Goal: Complete application form: Complete application form

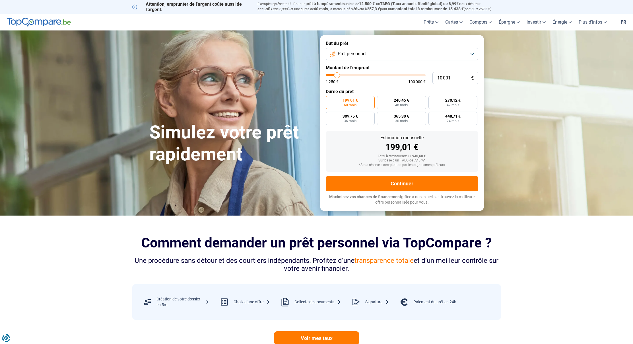
click at [472, 54] on button "Prêt personnel" at bounding box center [402, 54] width 152 height 13
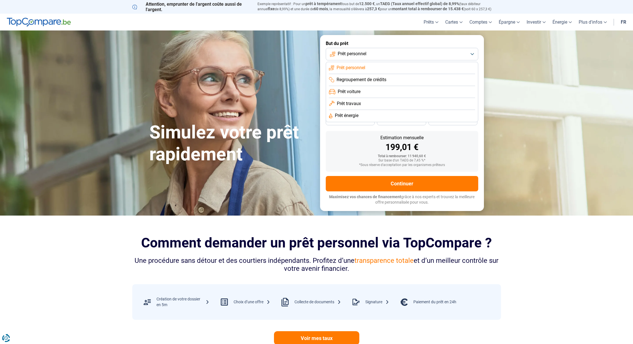
click at [472, 54] on button "Prêt personnel" at bounding box center [402, 54] width 152 height 13
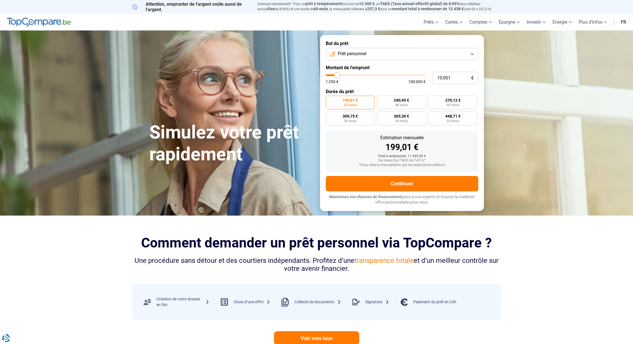
type input "10 250"
type input "10250"
type input "10 500"
type input "10500"
type input "11 000"
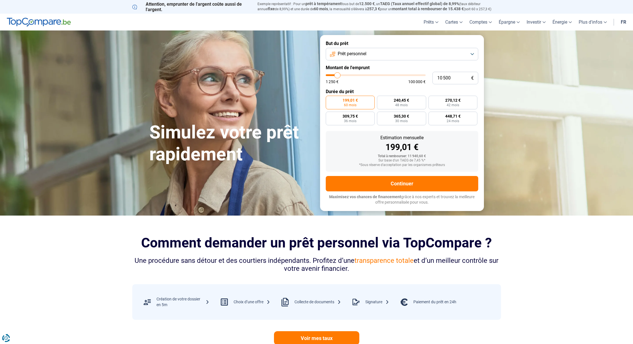
type input "11000"
type input "11 250"
type input "11250"
type input "11 500"
type input "11500"
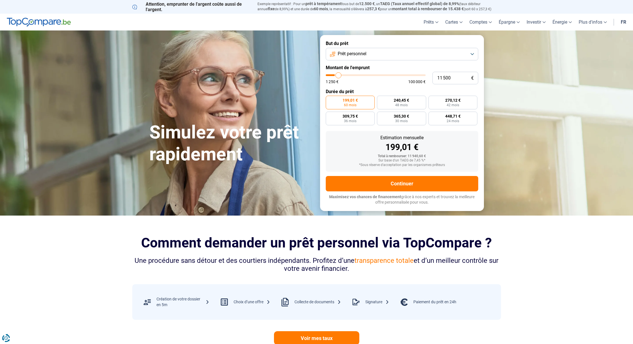
type input "11 750"
type input "11750"
type input "12 000"
type input "12000"
type input "12 500"
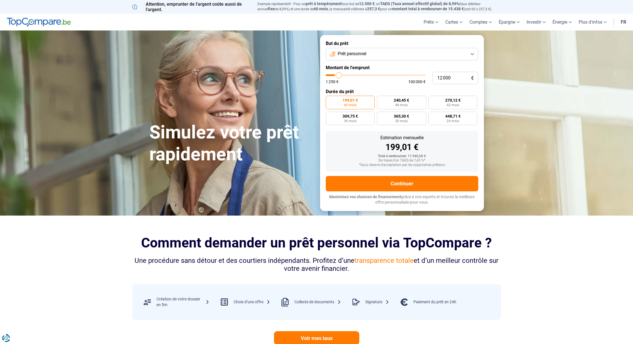
type input "12500"
type input "12 750"
type input "12750"
type input "13 000"
type input "13000"
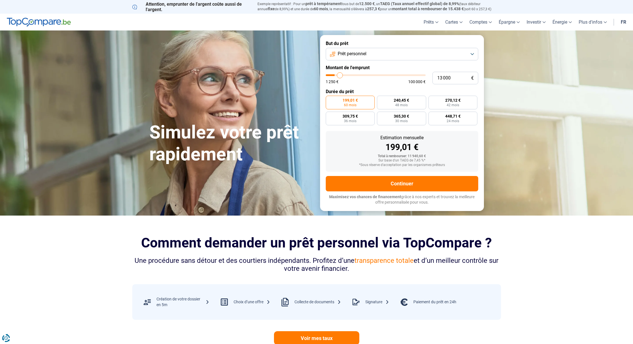
type input "13 500"
type input "13500"
type input "14 000"
type input "14000"
type input "14 250"
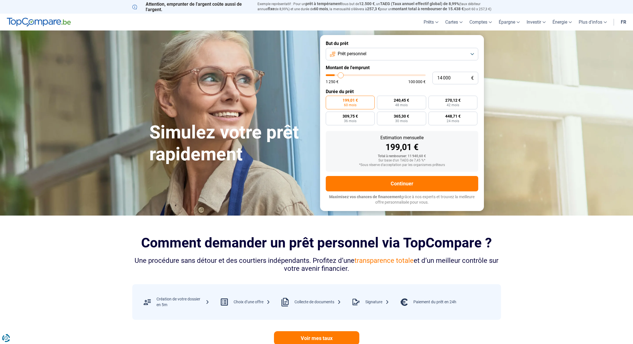
type input "14250"
type input "14 750"
type input "14750"
type input "15 750"
type input "15750"
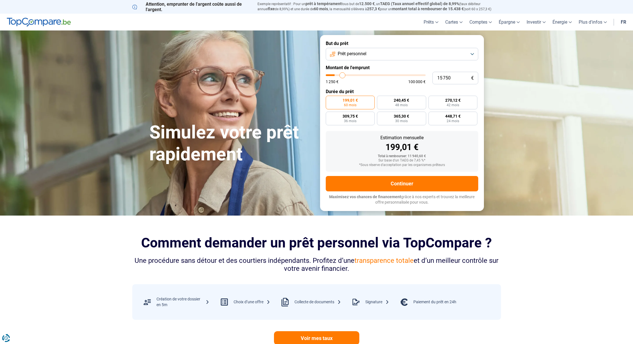
type input "16 500"
type input "16500"
type input "17 250"
type input "17250"
type input "17 750"
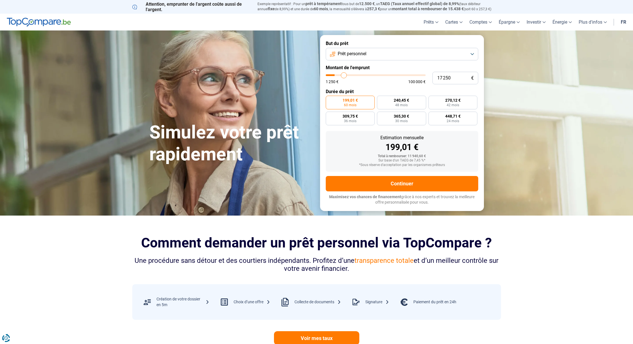
type input "17750"
type input "18 000"
type input "18000"
type input "19 000"
type input "19000"
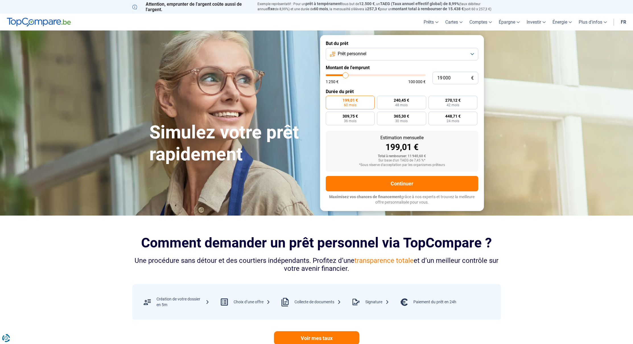
type input "19 250"
type input "19250"
type input "20 000"
type input "20000"
type input "20 250"
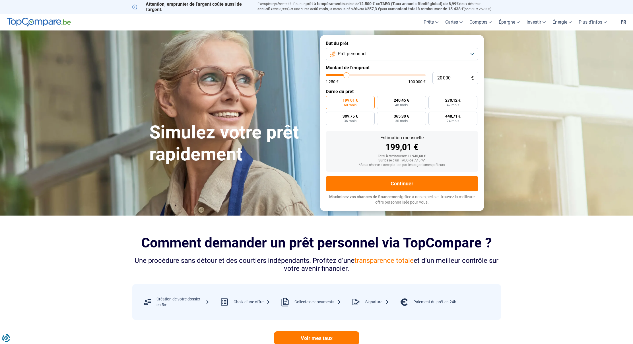
type input "20250"
type input "20 750"
type input "20750"
type input "21 500"
type input "21500"
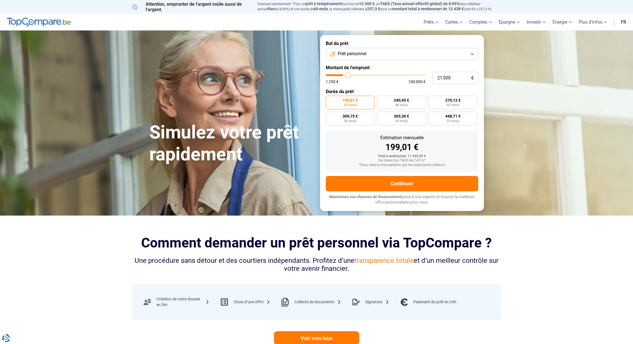
type input "22 000"
type input "22000"
type input "22 750"
type input "22750"
type input "23 250"
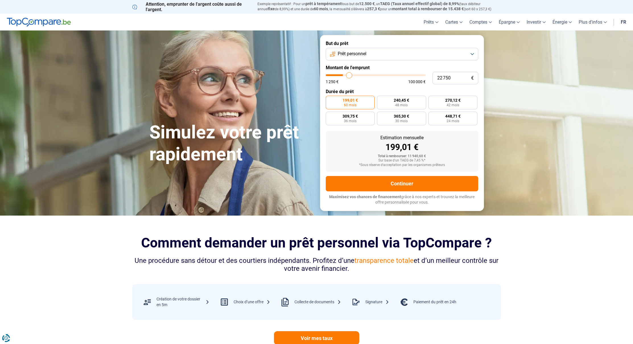
type input "23250"
type input "23 750"
type input "23750"
type input "24 500"
type input "24500"
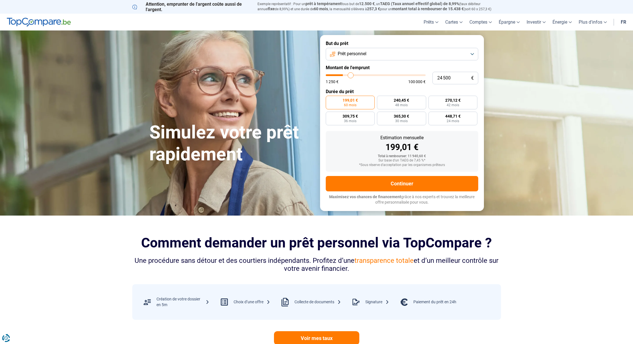
type input "25 250"
type input "25250"
type input "26 250"
type input "26250"
type input "26 750"
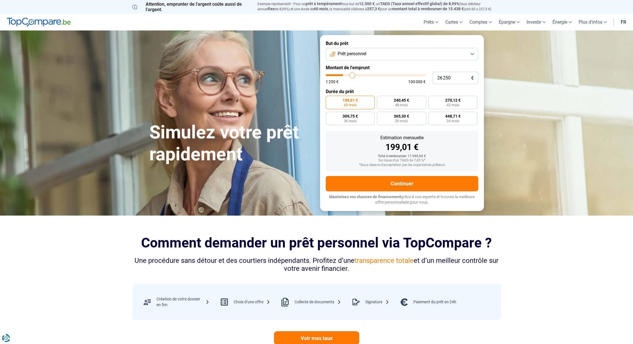
type input "26750"
type input "27 500"
type input "27500"
type input "27 750"
type input "27750"
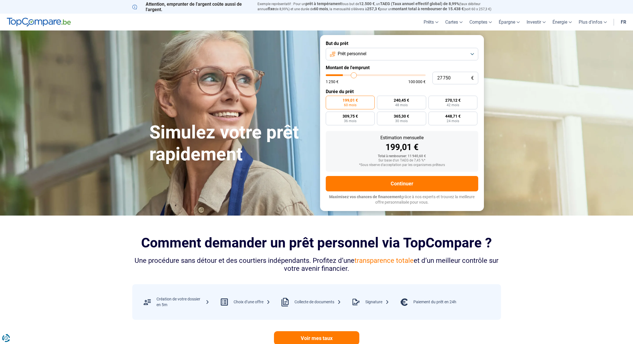
type input "28 000"
type input "28000"
type input "28 250"
type input "28250"
type input "28 750"
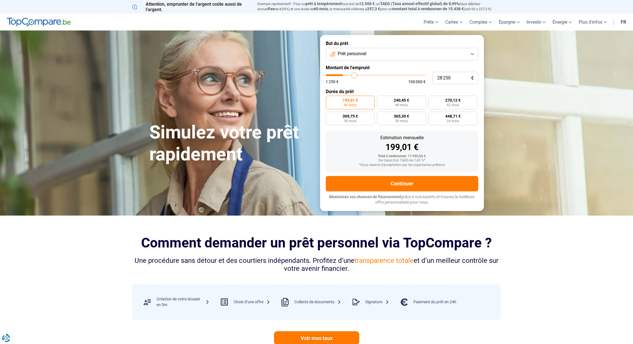
type input "28750"
type input "29 000"
type input "29000"
type input "29 250"
type input "29250"
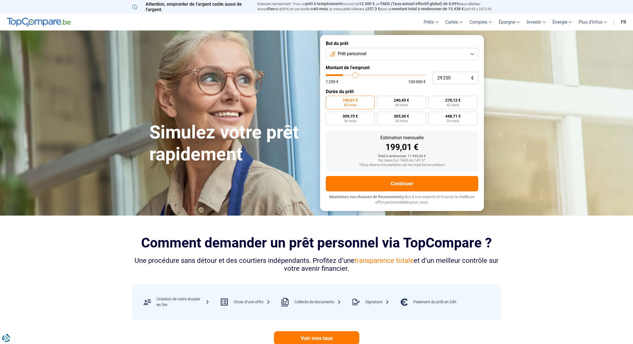
type input "29 500"
type input "29500"
type input "29 750"
type input "29750"
type input "30 250"
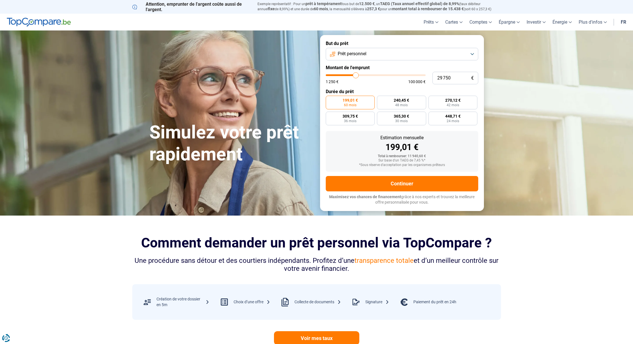
type input "30250"
type input "30 500"
type input "30500"
type input "30 750"
type input "30750"
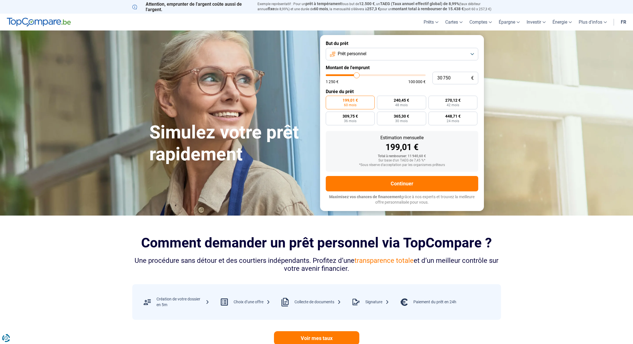
type input "31 000"
drag, startPoint x: 337, startPoint y: 75, endPoint x: 357, endPoint y: 75, distance: 19.9
type input "31000"
click at [357, 75] on input "range" at bounding box center [376, 75] width 100 height 2
type input "30 750"
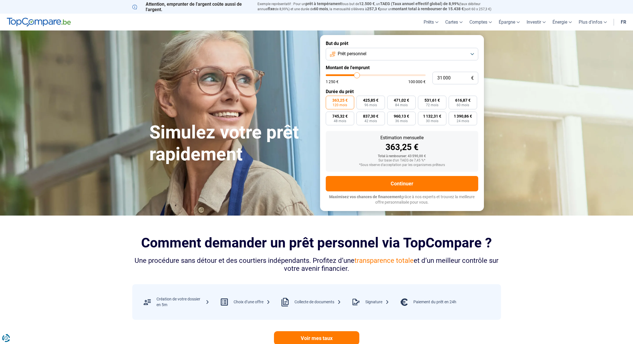
type input "30750"
type input "30 500"
type input "30500"
type input "30 250"
type input "30250"
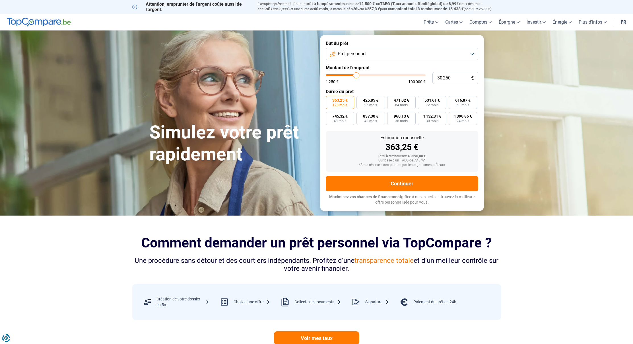
type input "29 750"
type input "29750"
type input "29 500"
type input "29500"
type input "29 250"
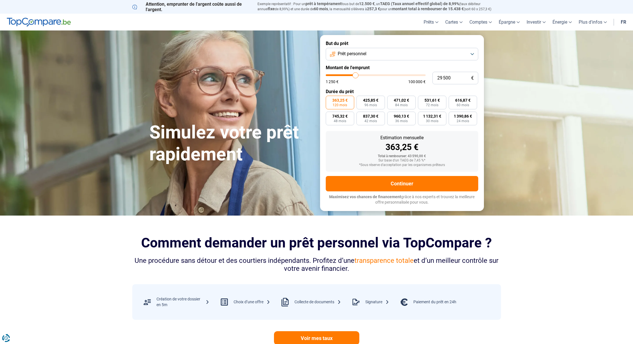
type input "29250"
type input "29 000"
type input "29000"
type input "28 000"
type input "28000"
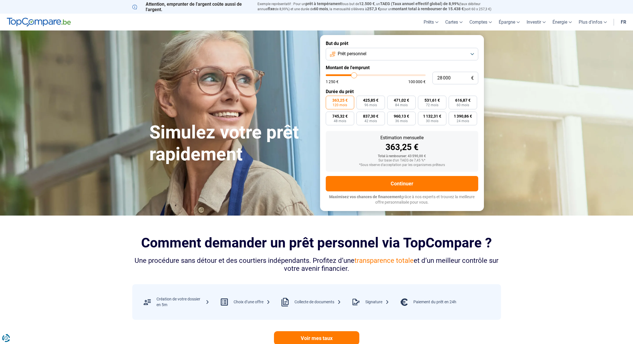
type input "27 250"
type input "27250"
type input "26 500"
type input "26500"
type input "25 750"
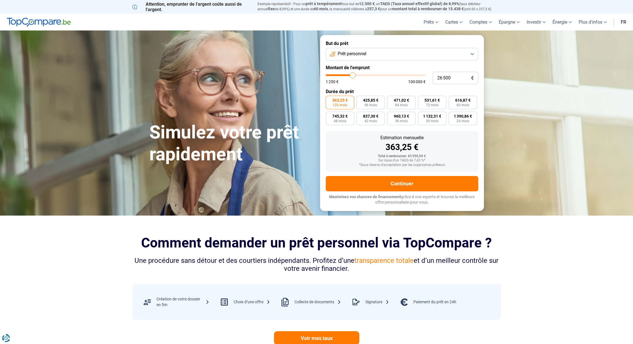
type input "25750"
type input "24 750"
type input "24750"
type input "24 250"
type input "24250"
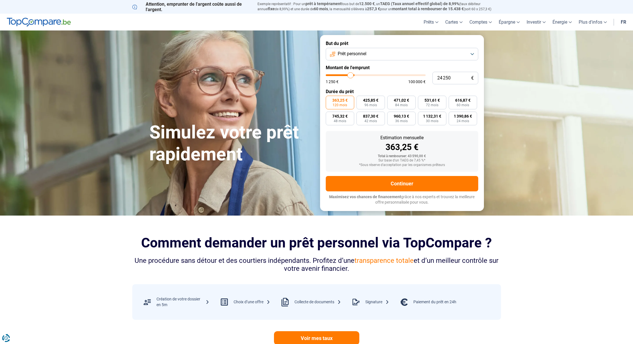
type input "23 750"
type input "23750"
type input "23 500"
type input "23500"
type input "23 250"
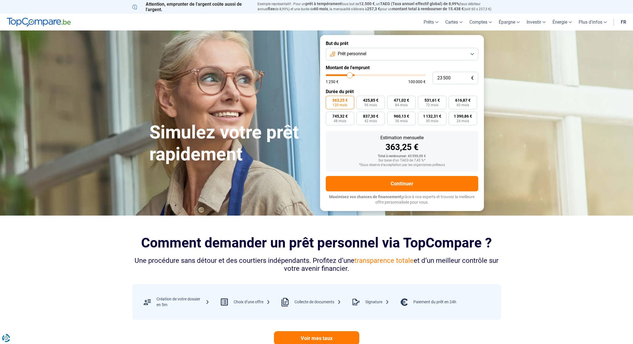
type input "23250"
type input "23 000"
type input "23000"
type input "22 750"
type input "22750"
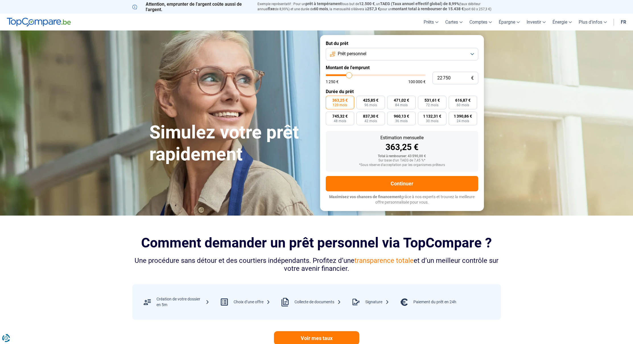
type input "21 750"
type input "21750"
type input "21 500"
type input "21500"
type input "21 250"
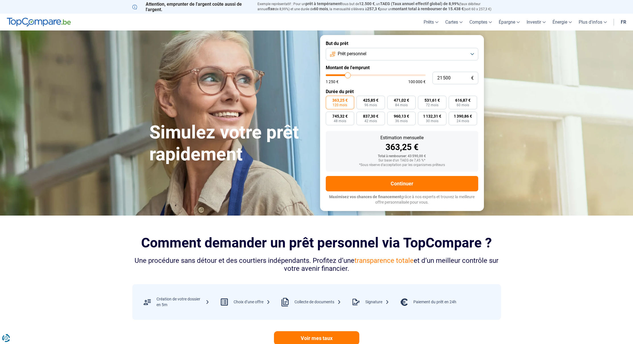
type input "21250"
type input "20 750"
type input "20750"
type input "20 500"
type input "20500"
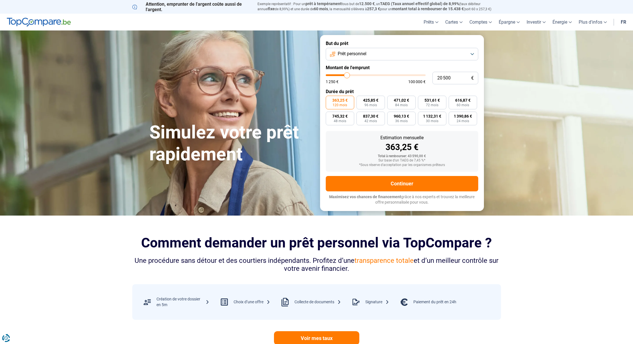
type input "20 250"
type input "20250"
type input "19 750"
type input "19750"
type input "19 250"
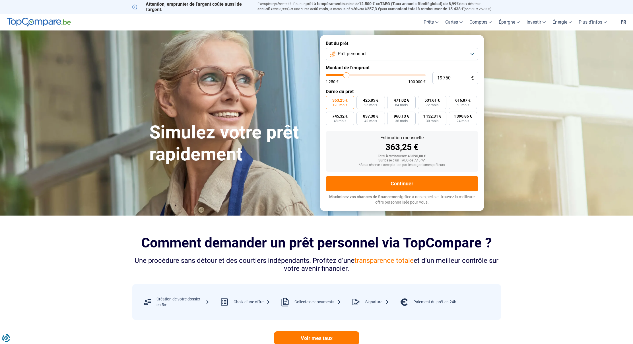
type input "19250"
type input "19 000"
type input "19000"
type input "18 750"
type input "18750"
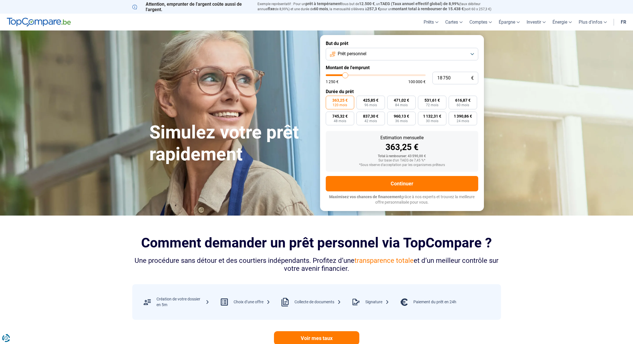
type input "18 500"
type input "18500"
type input "18 000"
type input "18000"
type input "17 750"
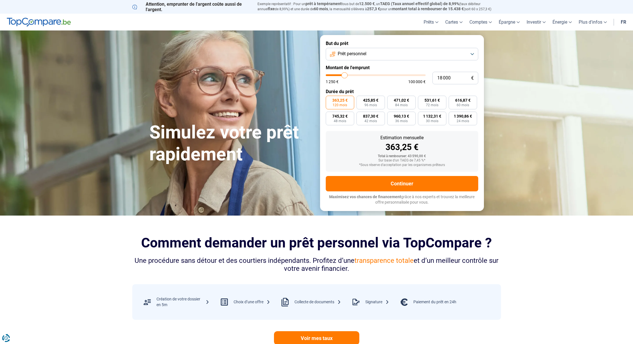
type input "17750"
type input "17 500"
type input "17500"
type input "17 250"
type input "17250"
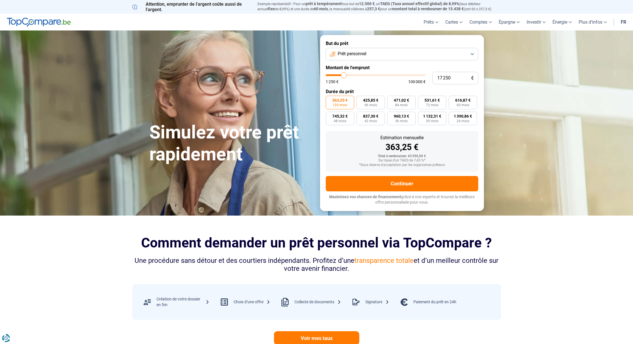
type input "17 000"
type input "17000"
type input "15 750"
type input "15750"
type input "15 000"
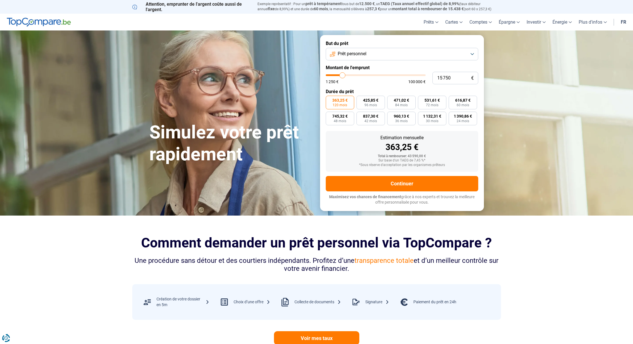
type input "15000"
type input "14 500"
type input "14500"
type input "14 250"
type input "14250"
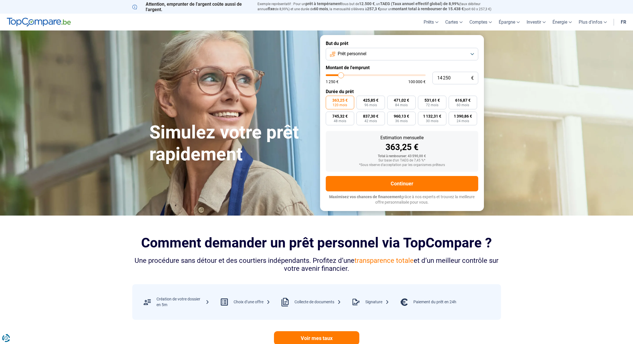
type input "14 000"
type input "14000"
type input "13 500"
type input "13500"
type input "13 250"
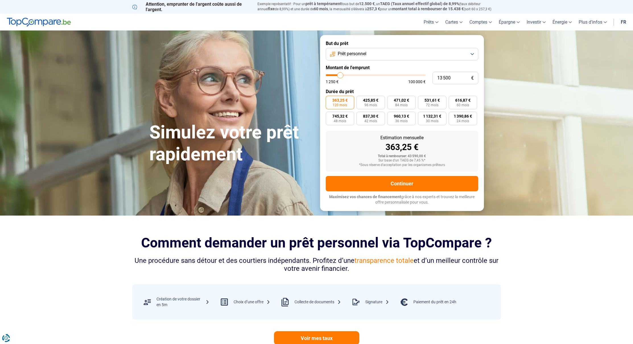
type input "13250"
type input "13 000"
type input "13000"
type input "12 500"
type input "12500"
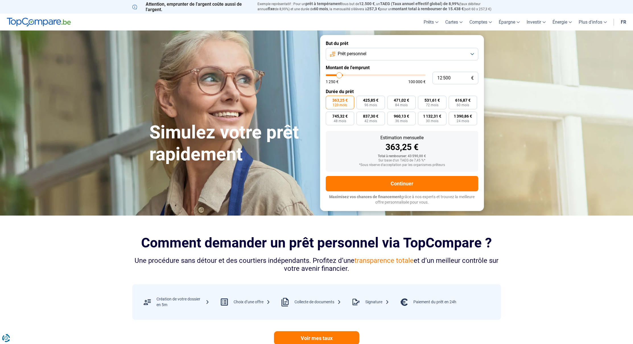
type input "12 000"
type input "12000"
type input "11 750"
type input "11750"
type input "11 500"
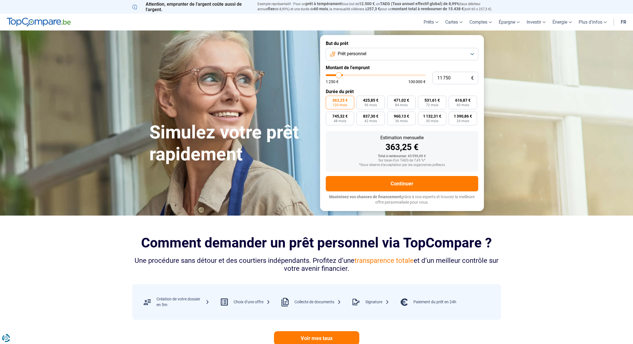
type input "11500"
type input "10 500"
type input "10500"
type input "10 000"
type input "10000"
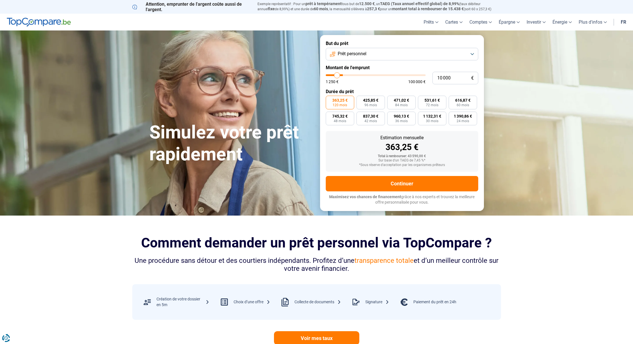
type input "8 750"
type input "8750"
type input "8 250"
type input "8250"
type input "7 500"
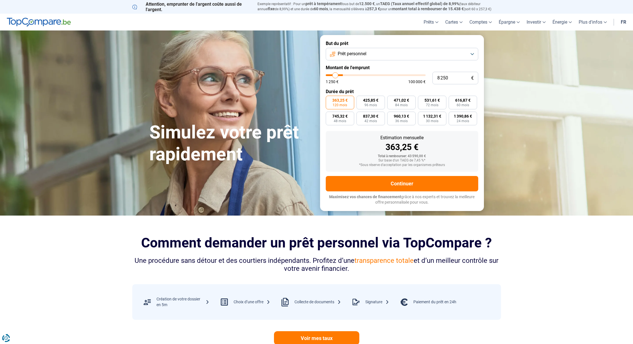
type input "7500"
type input "7 250"
type input "7250"
type input "7 000"
type input "7000"
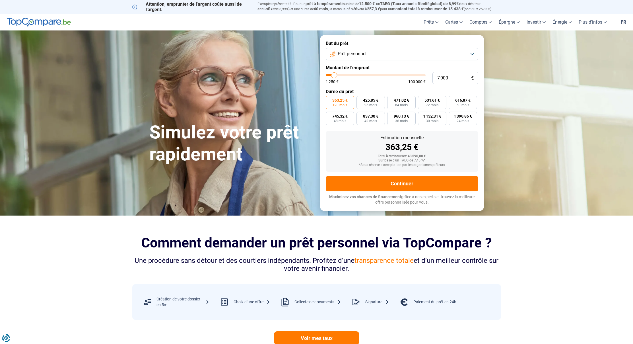
type input "6 750"
type input "6750"
drag, startPoint x: 357, startPoint y: 75, endPoint x: 332, endPoint y: 78, distance: 24.6
click at [332, 78] on div "1 250 € 100 000 €" at bounding box center [376, 78] width 100 height 9
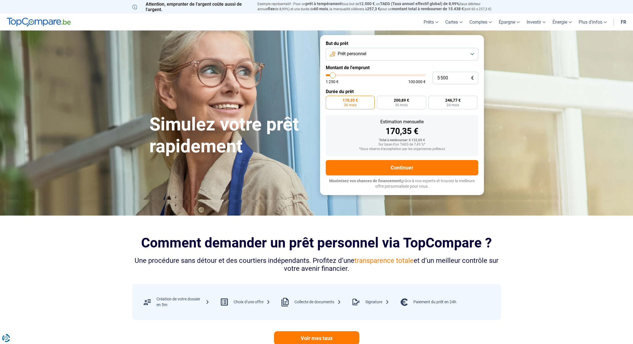
click at [350, 102] on span "170,35 €" at bounding box center [349, 100] width 15 height 4
click at [329, 99] on input "170,35 € 36 mois" at bounding box center [328, 98] width 4 height 4
click at [391, 167] on button "Continuer" at bounding box center [402, 167] width 152 height 15
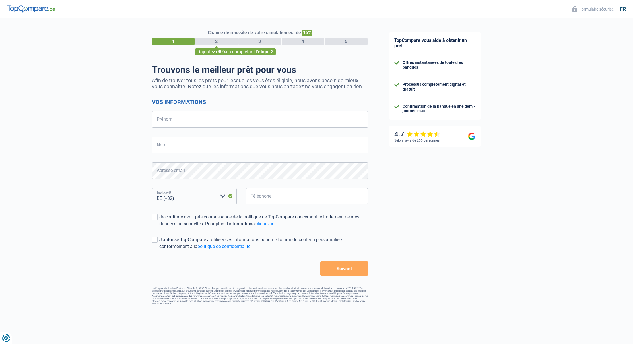
select select "352"
type input "Fabien"
type input "Weyders"
type input "Fabien"
click at [123, 174] on div "Chance de réussite de votre simulation est de 15% 1 2 3 4 5 Rajoutez +30% en co…" at bounding box center [189, 161] width 378 height 291
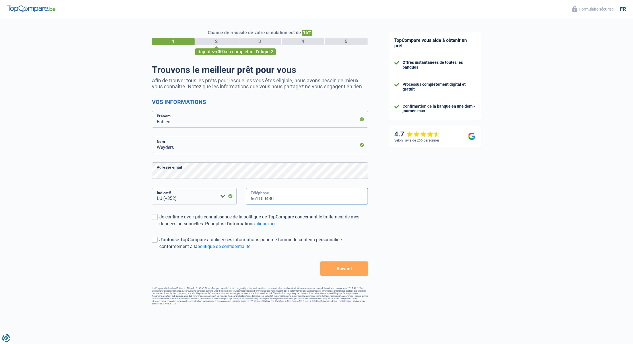
type input "661100430"
click at [519, 199] on div "TopCompare vous aide à obtenir un prêt Offres instantanées de toutes les banque…" at bounding box center [505, 163] width 255 height 291
click at [153, 216] on span at bounding box center [155, 217] width 6 height 6
click at [159, 227] on input "Je confirme avoir pris connaissance de la politique de TopCompare concernant le…" at bounding box center [159, 227] width 0 height 0
click at [157, 240] on span at bounding box center [155, 240] width 6 height 6
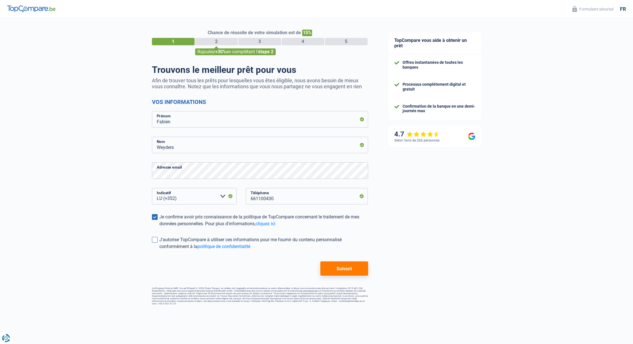
click at [159, 250] on input "J'autorise TopCompare à utiliser ces informations pour me fournir du contenu pe…" at bounding box center [159, 250] width 0 height 0
